Goal: Check status

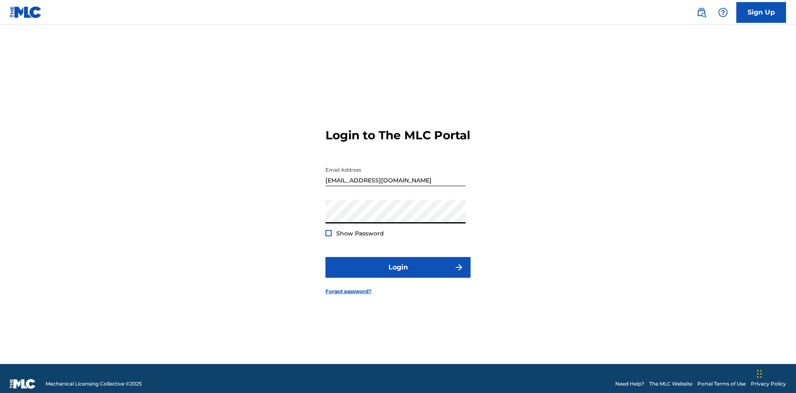
scroll to position [11, 0]
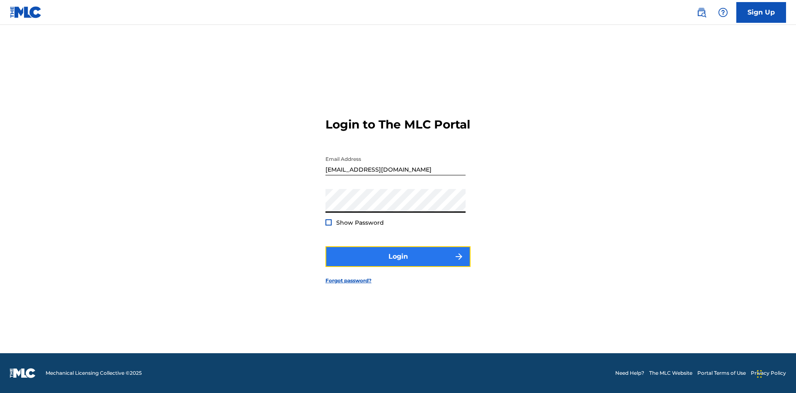
click at [398, 264] on button "Login" at bounding box center [397, 256] width 145 height 21
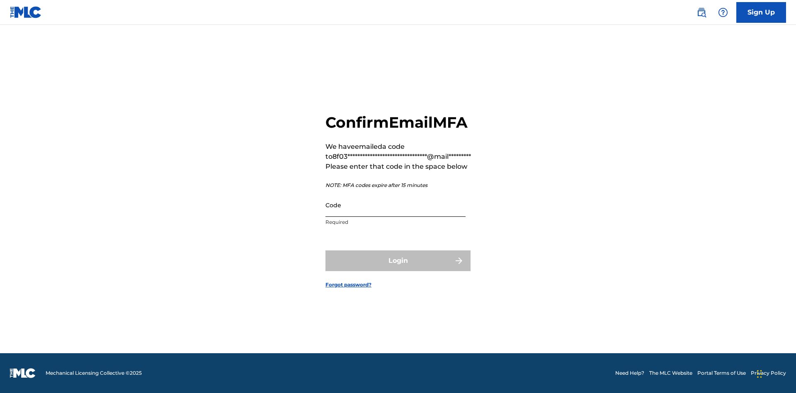
click at [395, 205] on input "Code" at bounding box center [395, 205] width 140 height 24
type input "368529"
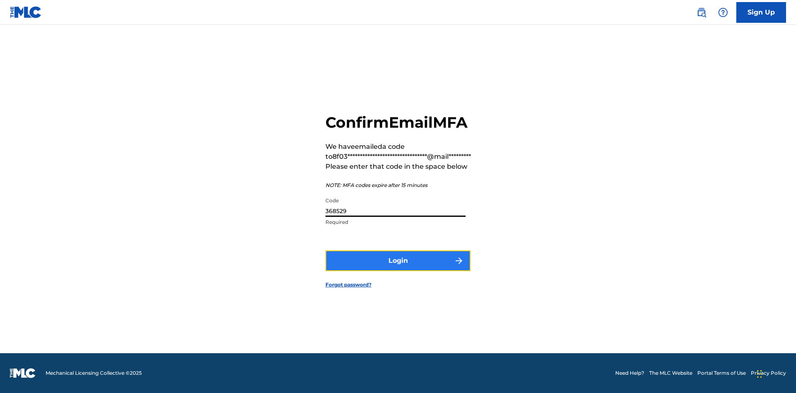
click at [398, 260] on button "Login" at bounding box center [397, 260] width 145 height 21
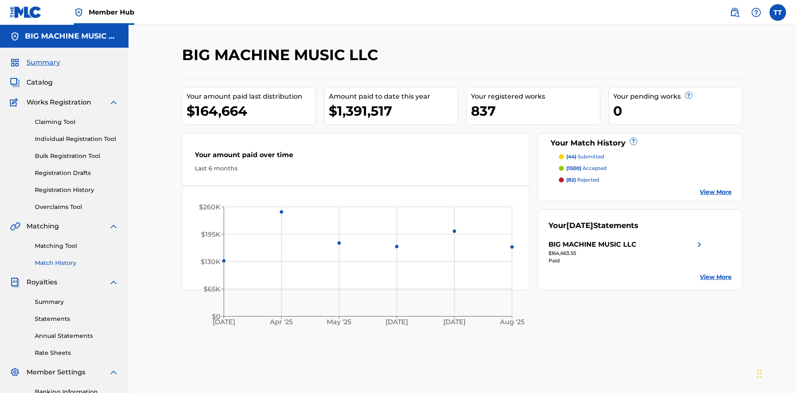
click at [77, 259] on link "Match History" at bounding box center [77, 263] width 84 height 9
